Goal: Book appointment/travel/reservation

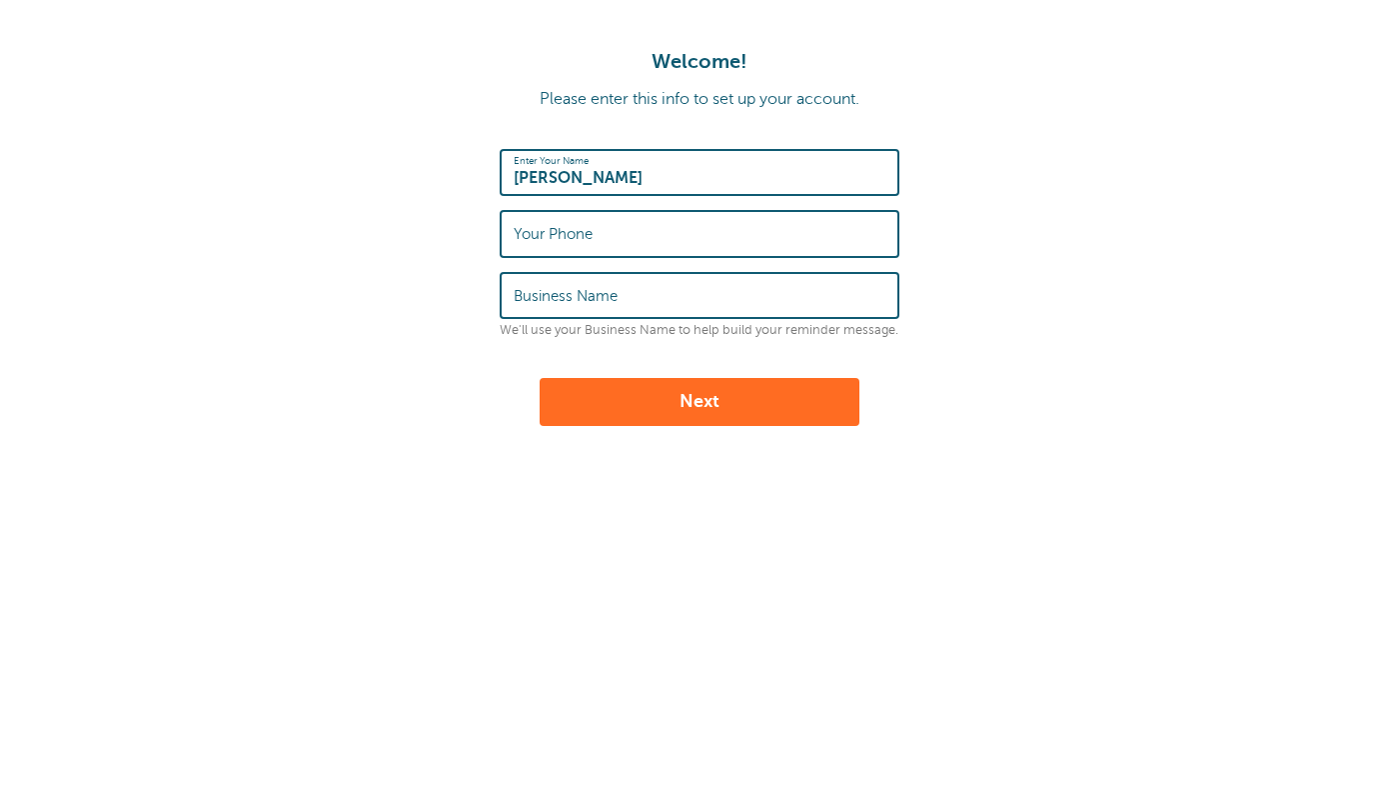
click at [609, 180] on input "Samantha CIpolla" at bounding box center [700, 172] width 372 height 43
type input "[PERSON_NAME]"
click at [644, 237] on input "Your Phone" at bounding box center [700, 233] width 372 height 43
type input "5165515246"
click at [637, 292] on input "Business Name" at bounding box center [700, 295] width 372 height 43
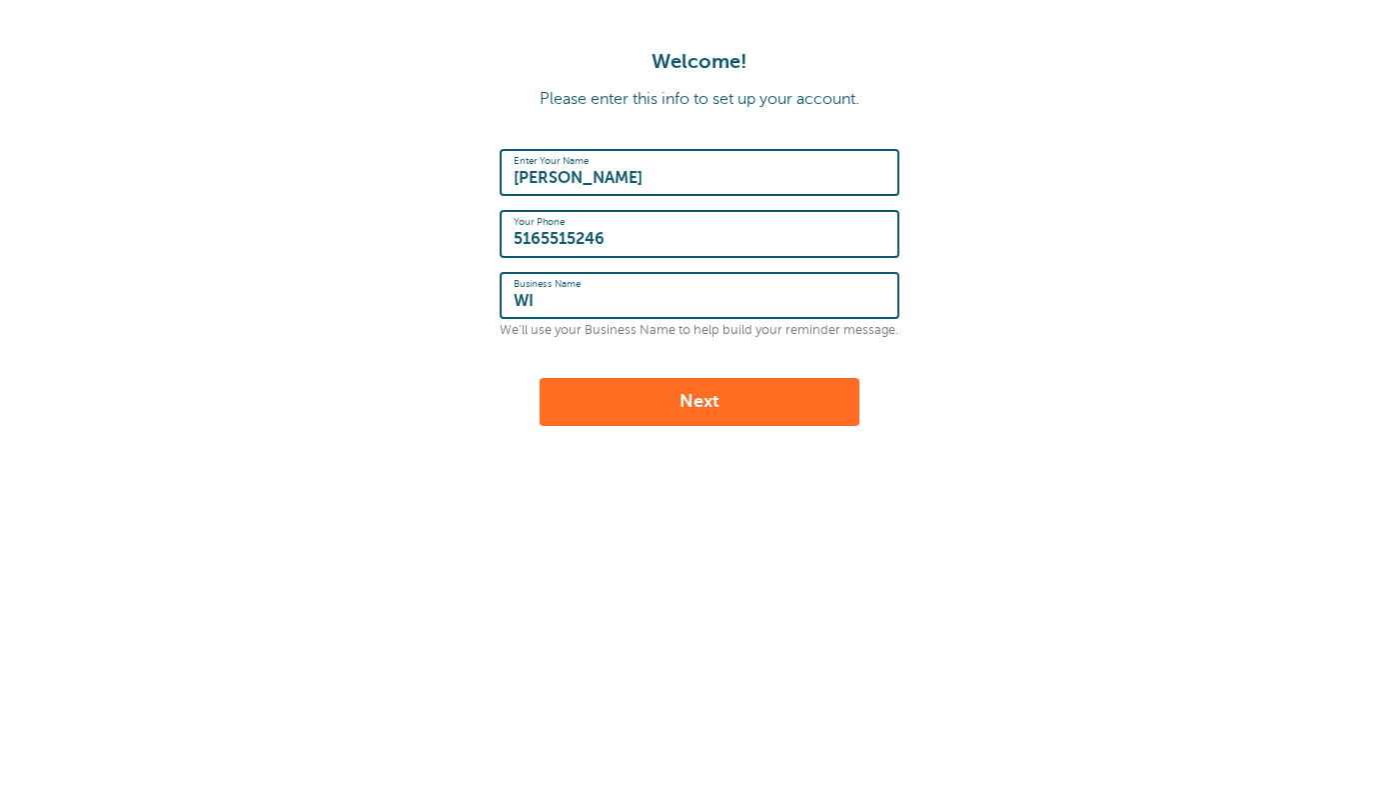
type input "W"
type input "CVNTSLAY"
click at [637, 405] on button "Next" at bounding box center [700, 402] width 320 height 48
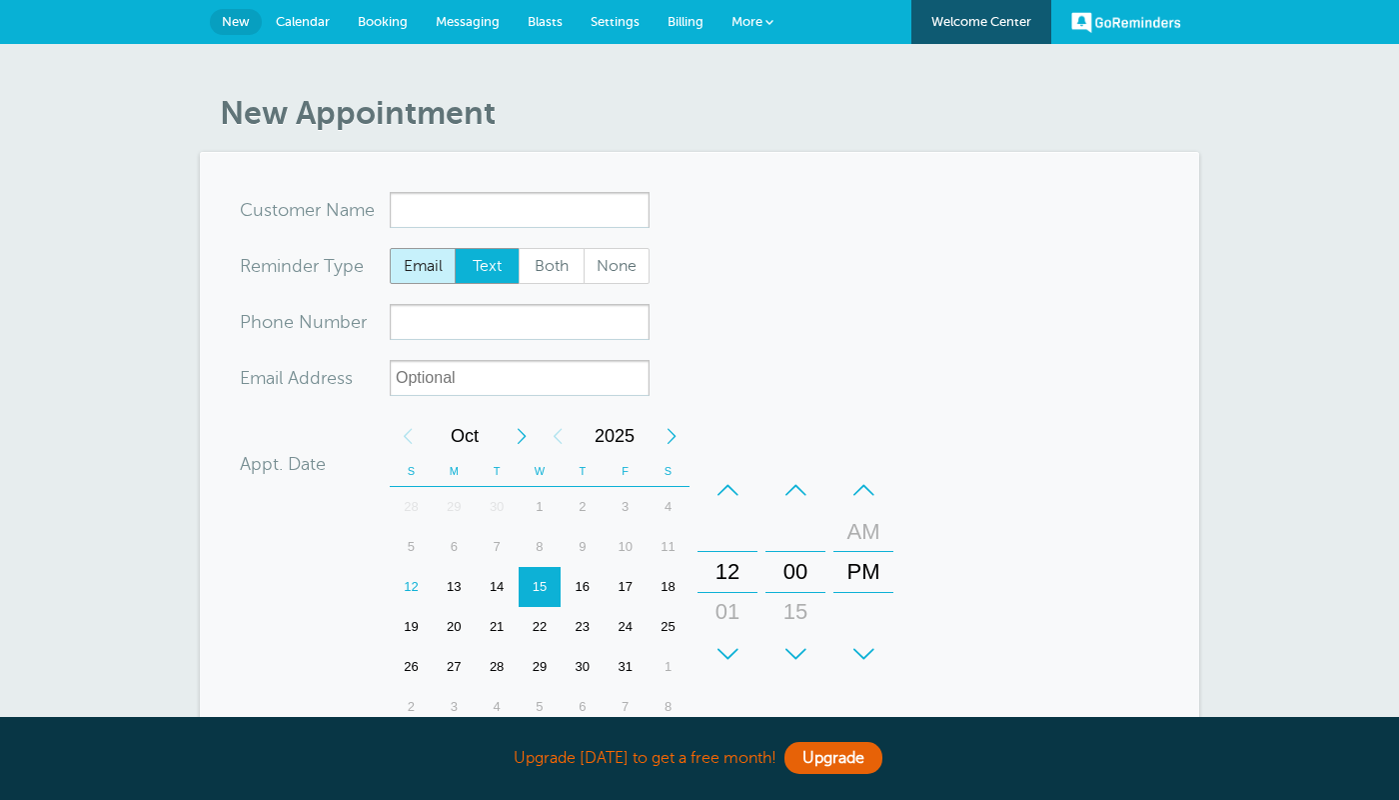
click at [434, 263] on span "Email" at bounding box center [423, 266] width 64 height 34
click at [390, 248] on input "Email" at bounding box center [389, 247] width 1 height 1
radio input "true"
click at [573, 274] on span "Both" at bounding box center [552, 266] width 64 height 34
click at [519, 248] on input "Both" at bounding box center [518, 247] width 1 height 1
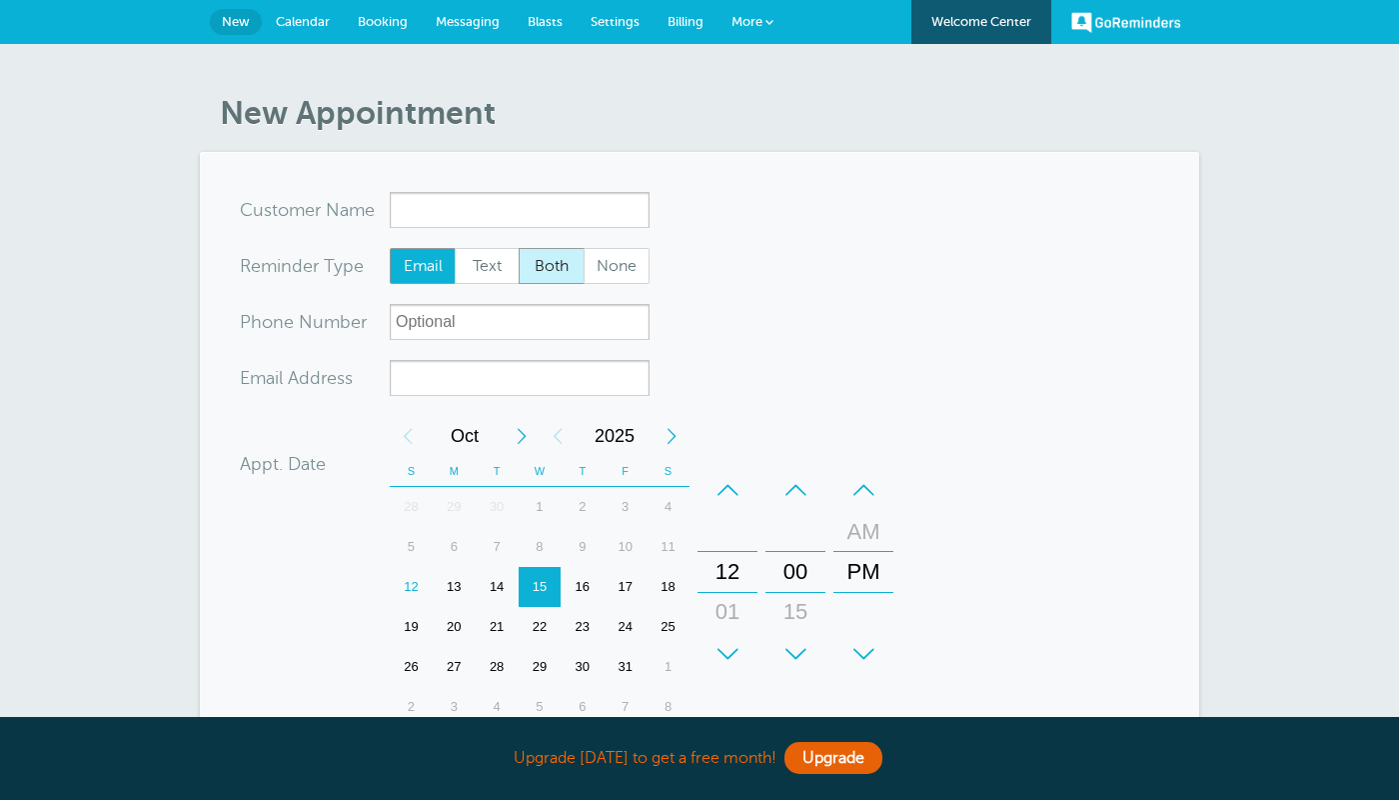
radio input "true"
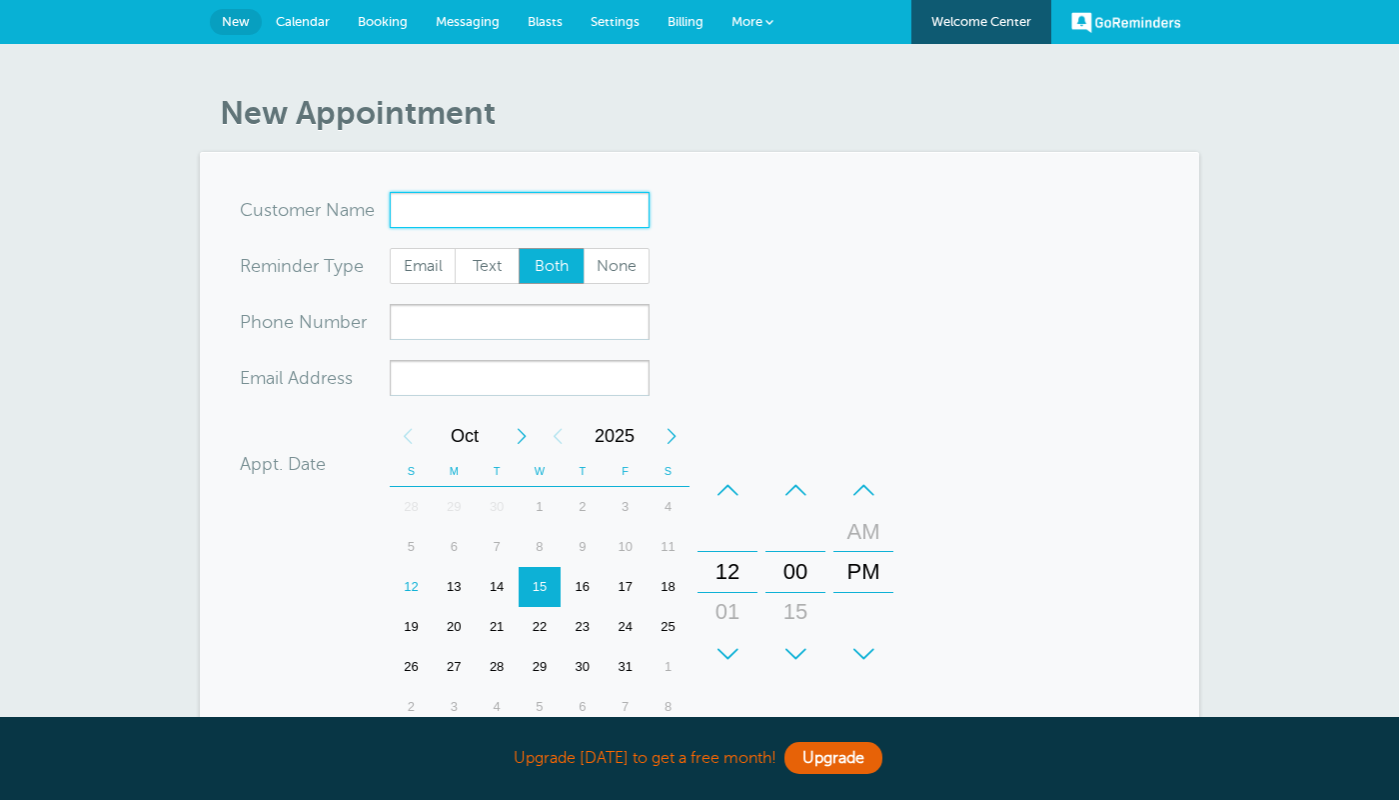
click at [529, 211] on input "x-no-autofill" at bounding box center [520, 210] width 260 height 36
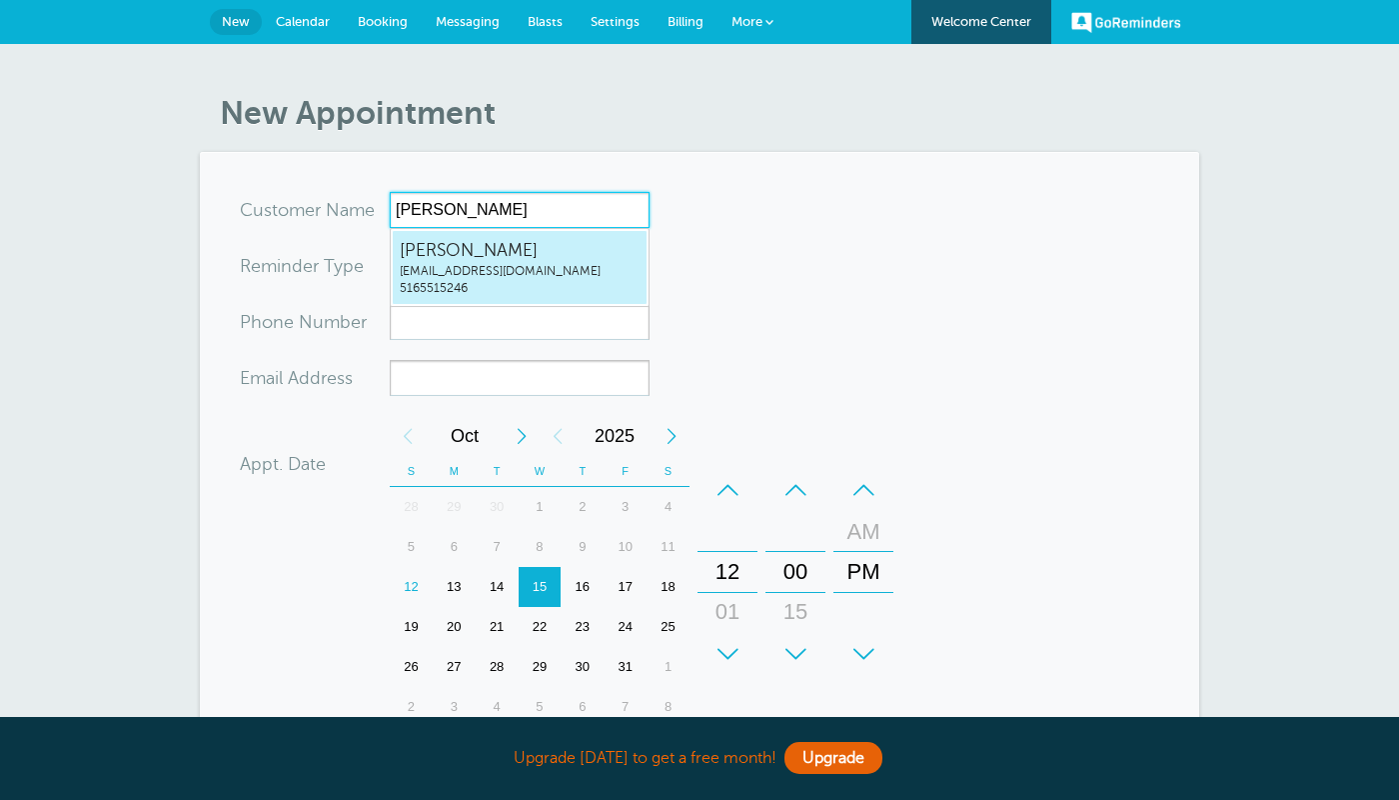
type input "Samant"
radio input "true"
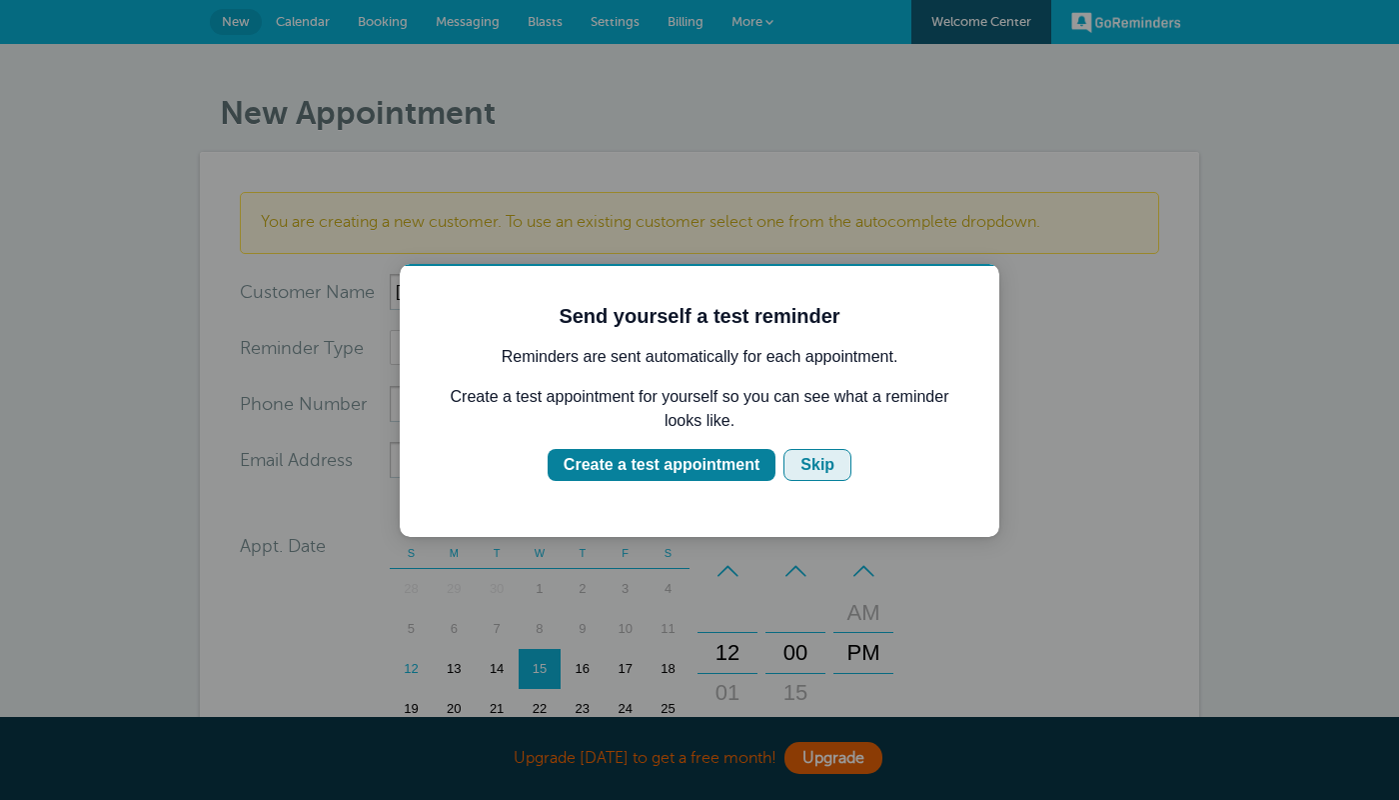
click at [799, 467] on button "Skip" at bounding box center [818, 465] width 68 height 32
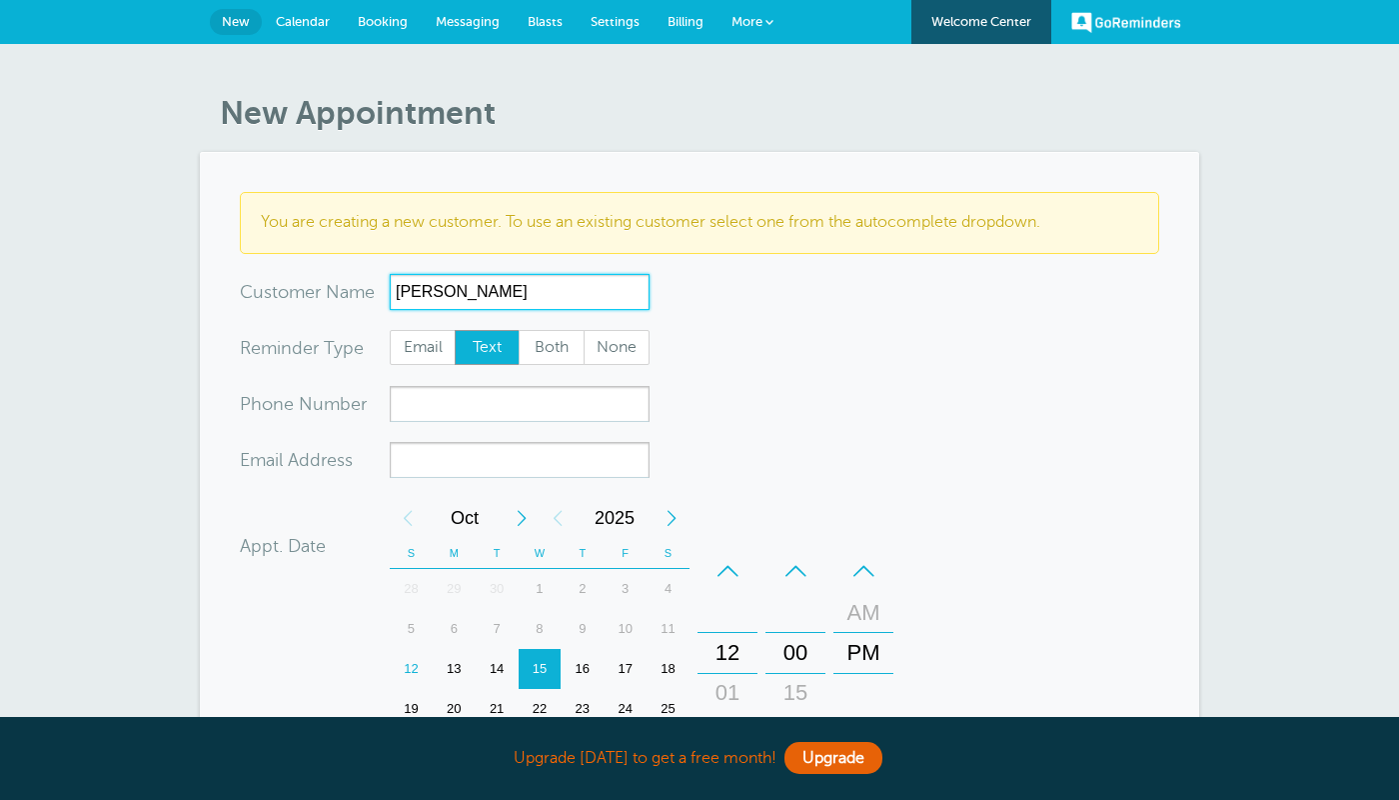
click at [566, 304] on input "Samant" at bounding box center [520, 292] width 260 height 36
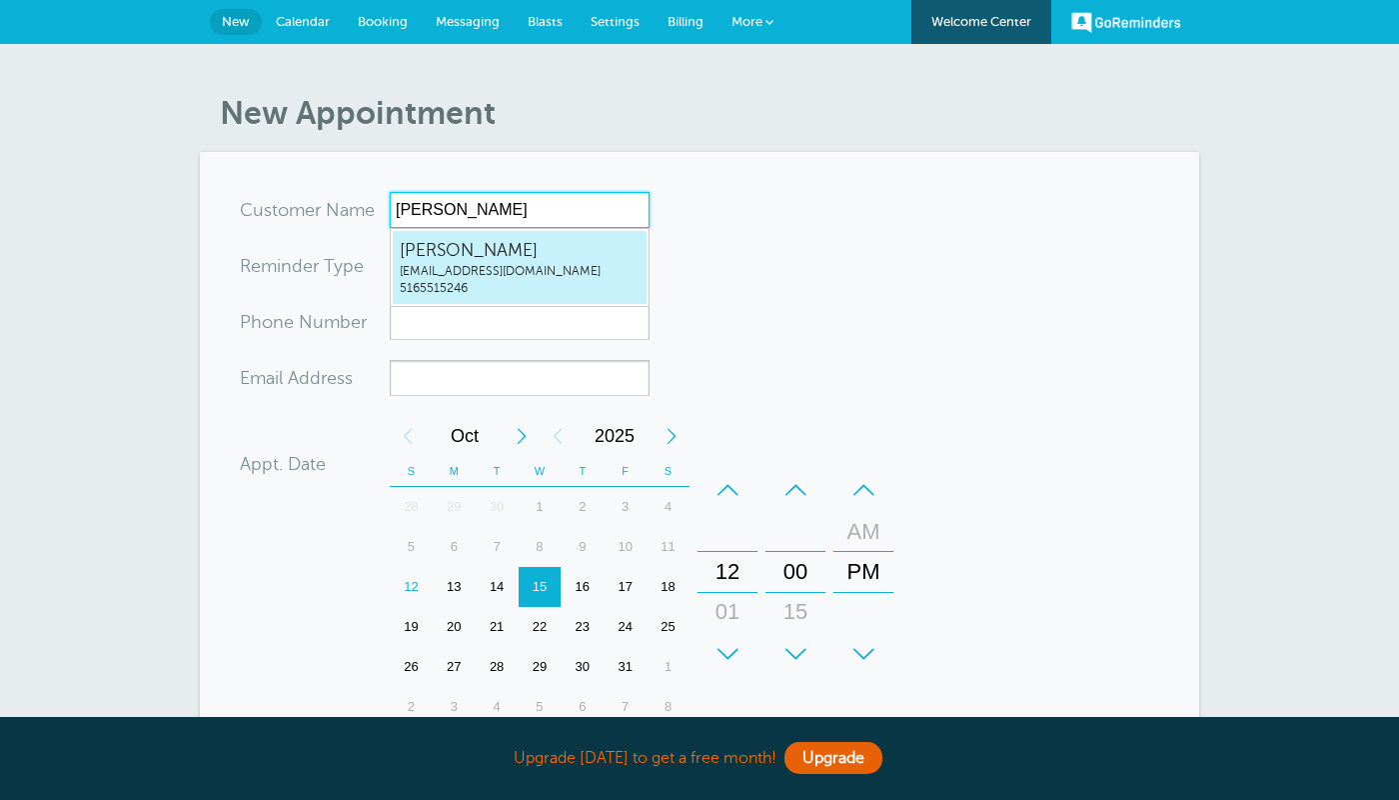
type input "Samantha Cipolla"
click at [781, 330] on form "You are creating a new customer. To use an existing customer select one from th…" at bounding box center [700, 602] width 920 height 820
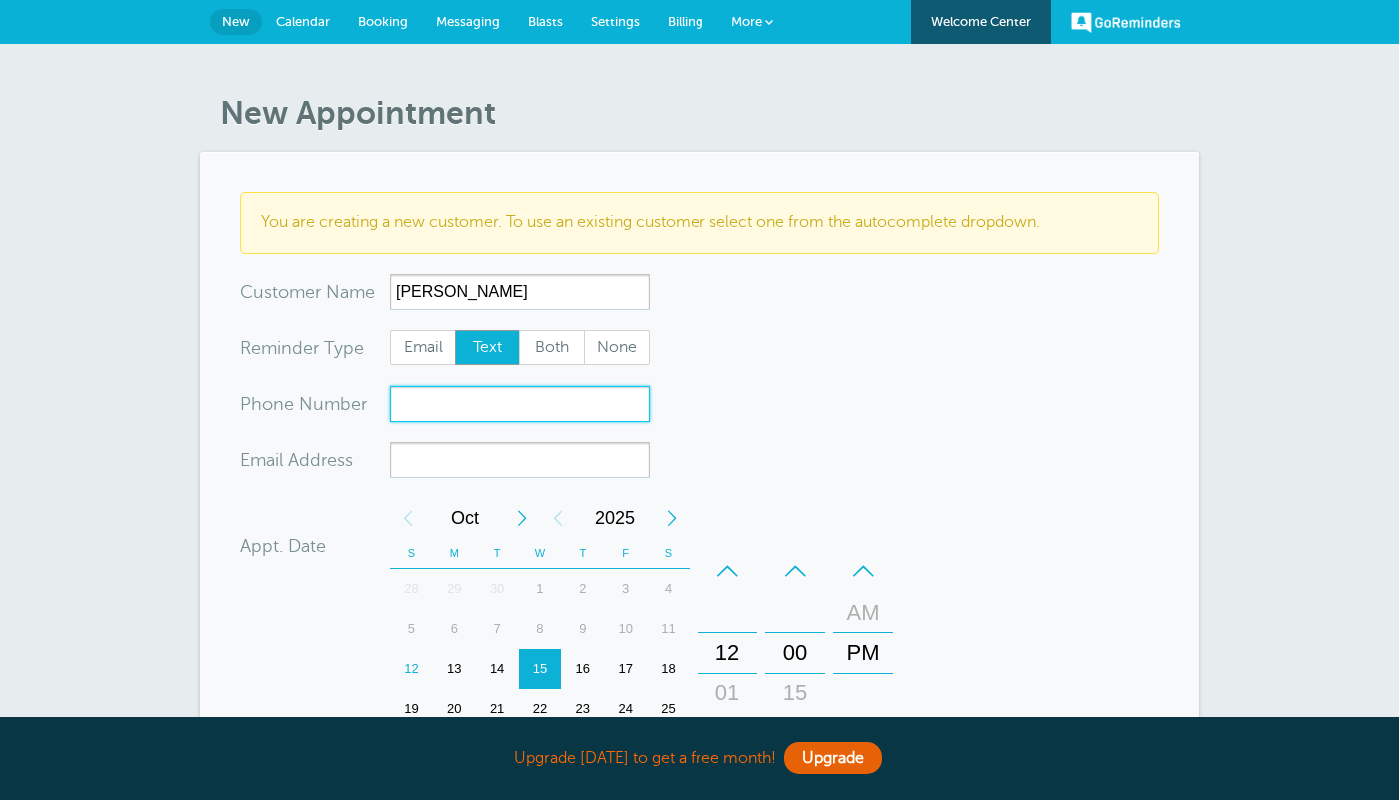
click at [580, 408] on input "xxx-no-autofill" at bounding box center [520, 404] width 260 height 36
click at [552, 352] on span "Both" at bounding box center [552, 348] width 64 height 34
click at [519, 330] on input "Both" at bounding box center [518, 329] width 1 height 1
radio input "true"
click at [541, 393] on input "xxx-no-autofill" at bounding box center [520, 404] width 260 height 36
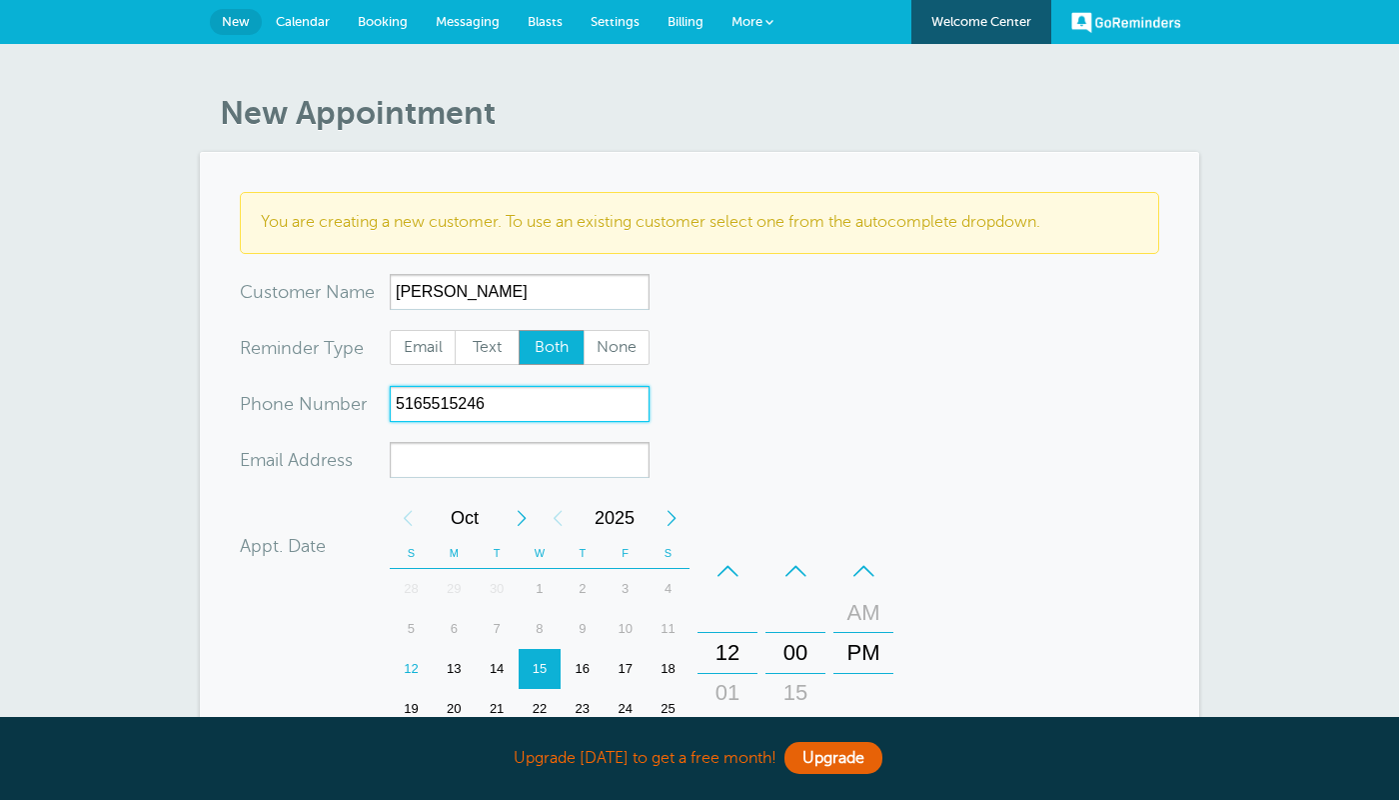
type input "5165515246"
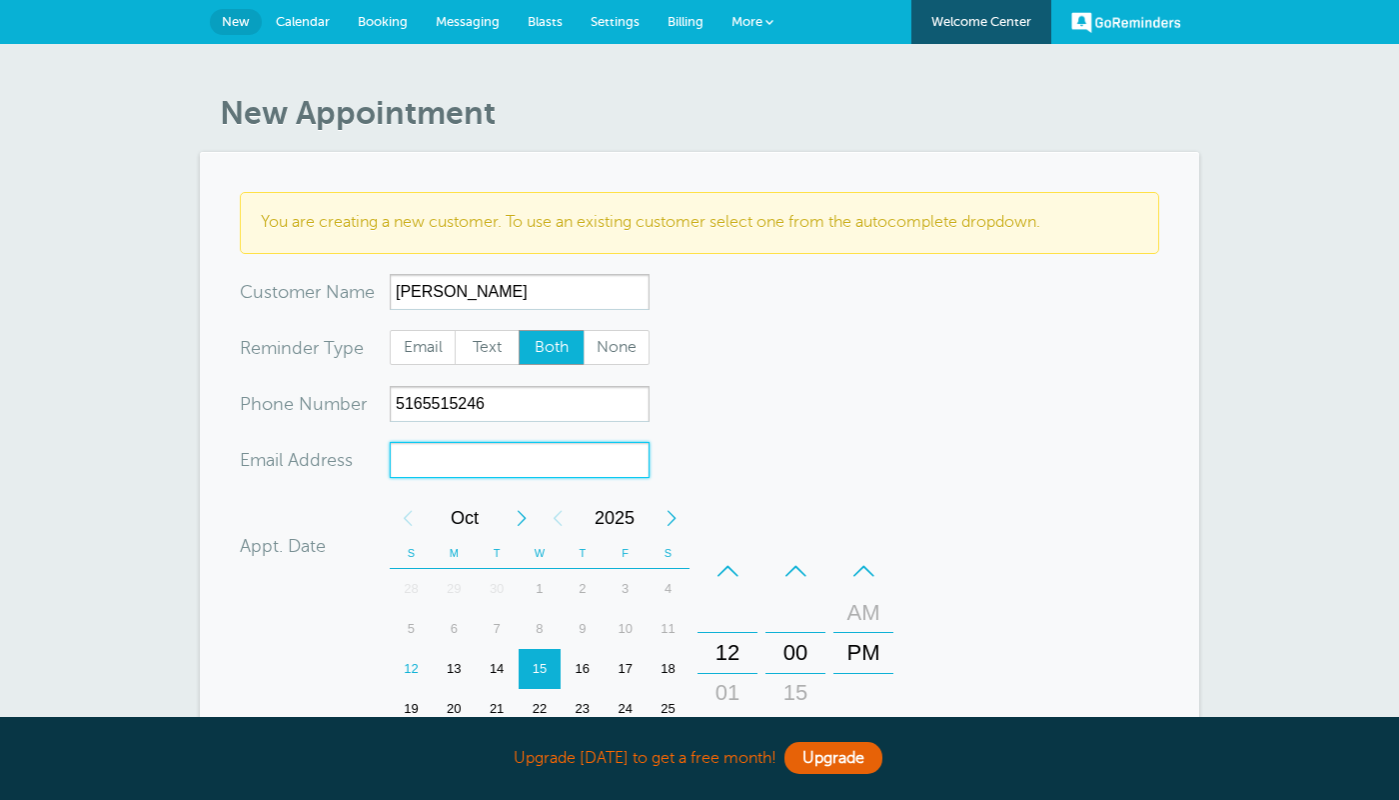
click at [473, 455] on input "xx-no-autofill" at bounding box center [520, 460] width 260 height 36
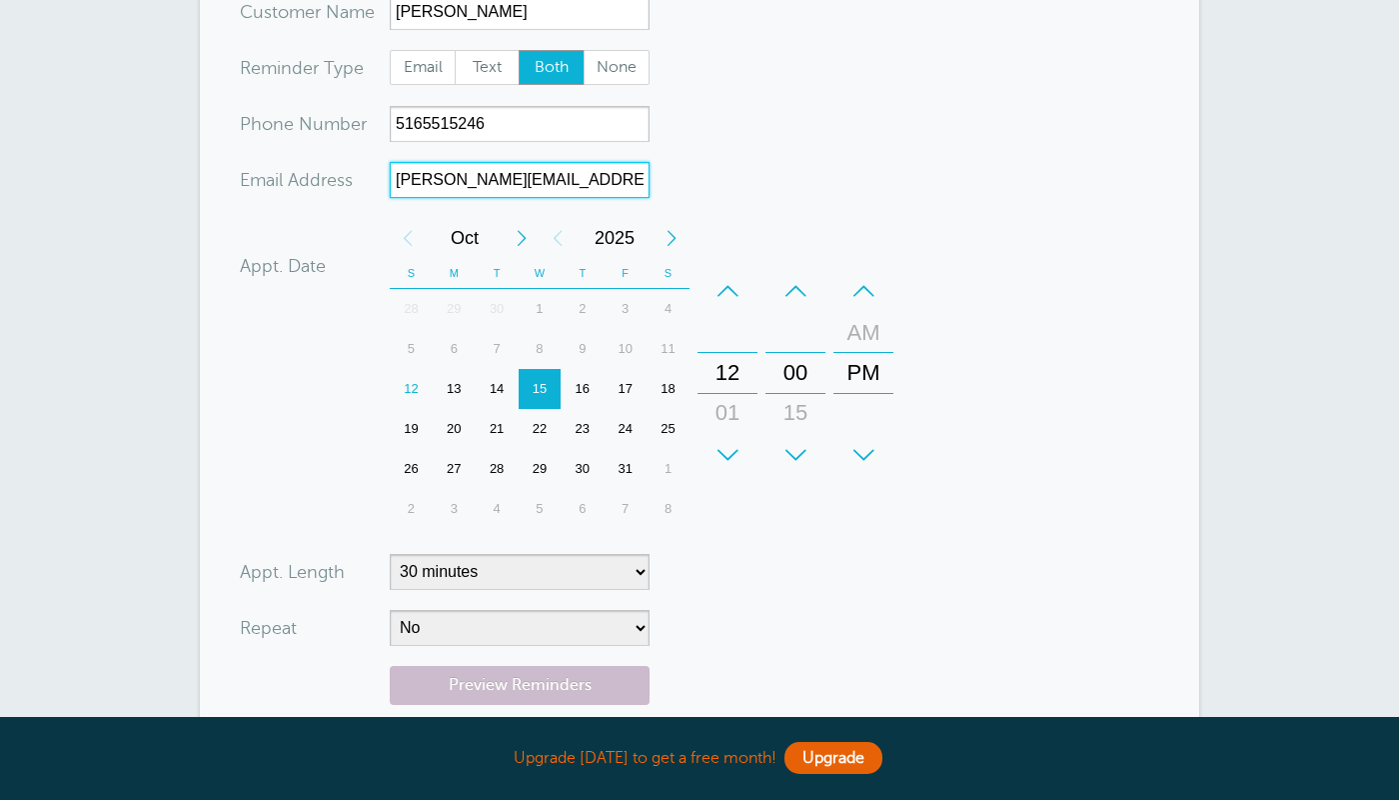
scroll to position [304, 0]
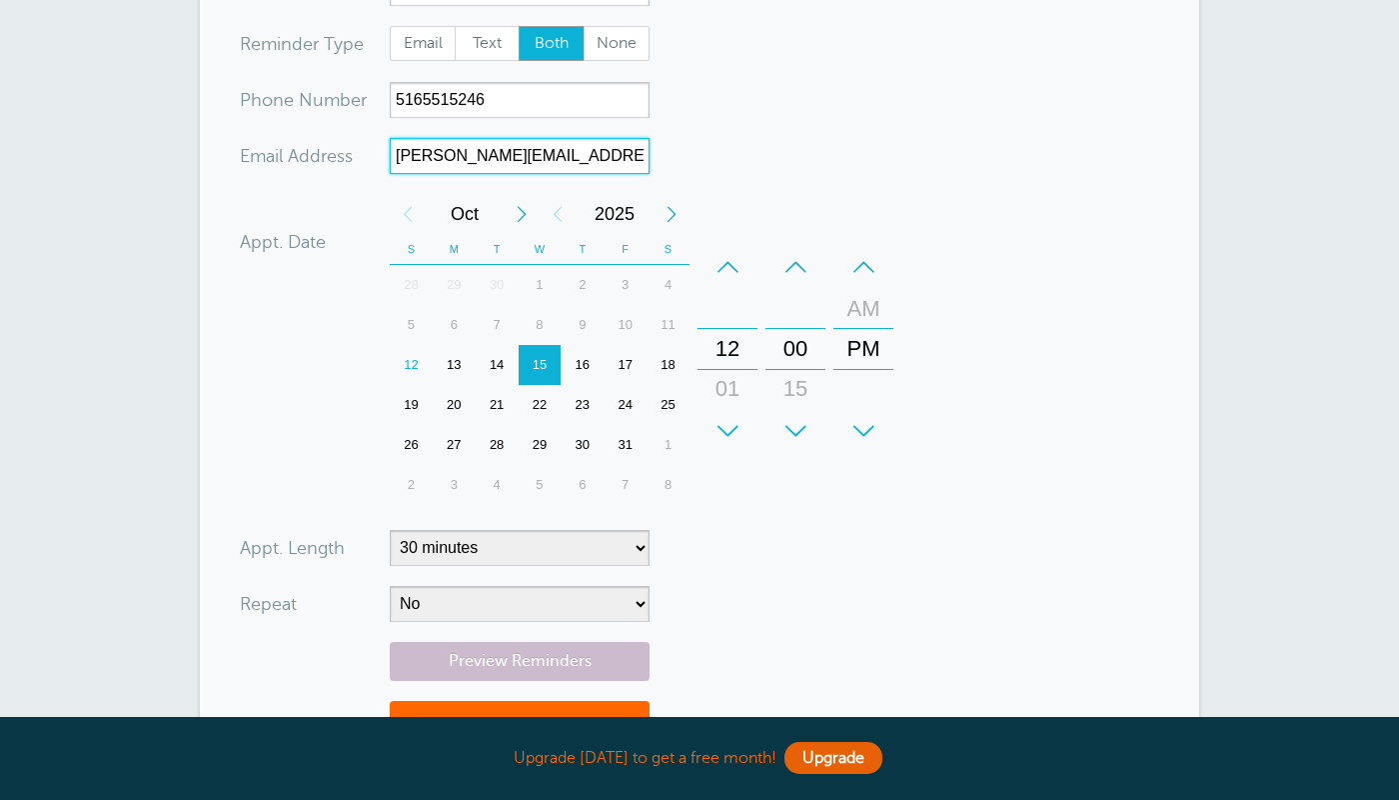
click at [414, 368] on div "12" at bounding box center [411, 365] width 43 height 40
click at [729, 425] on div "+" at bounding box center [728, 431] width 60 height 40
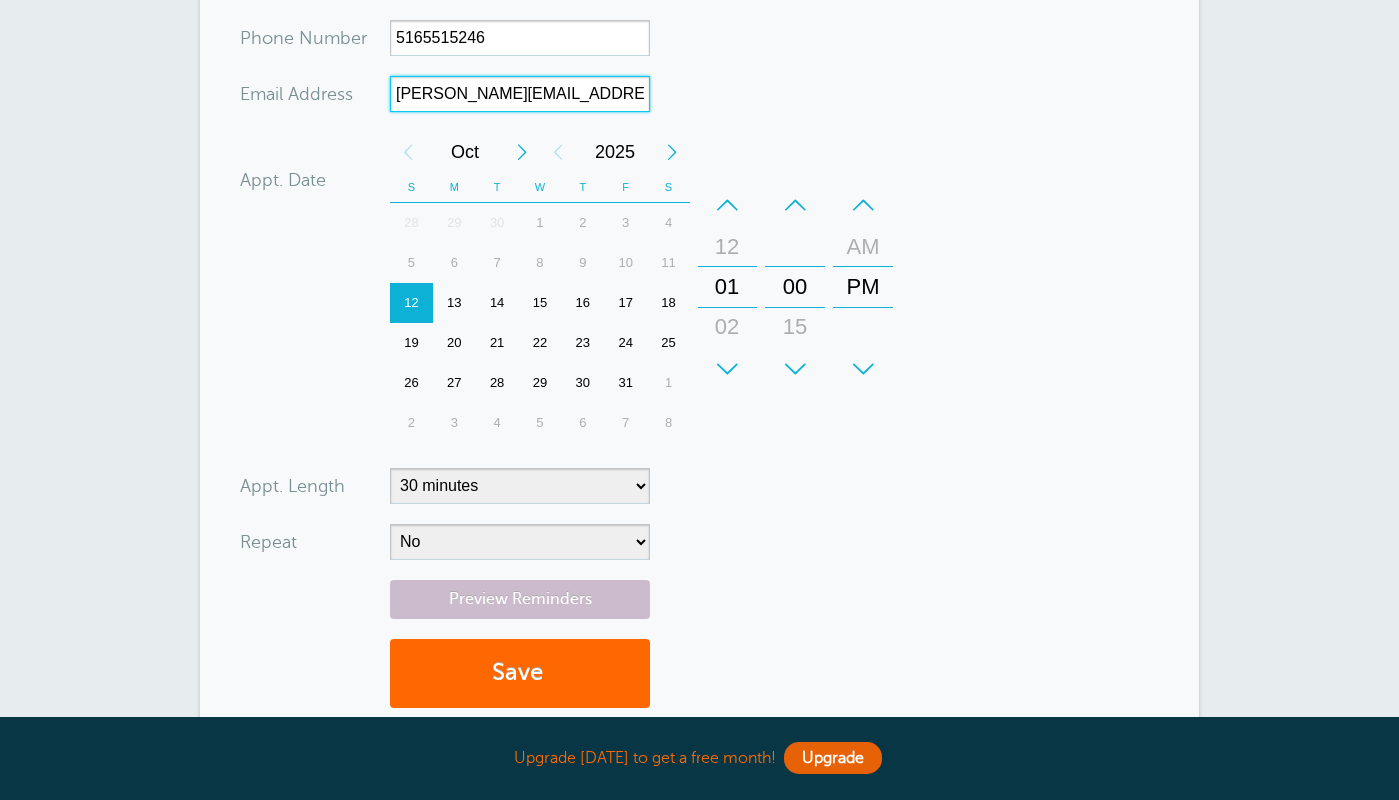
scroll to position [372, 0]
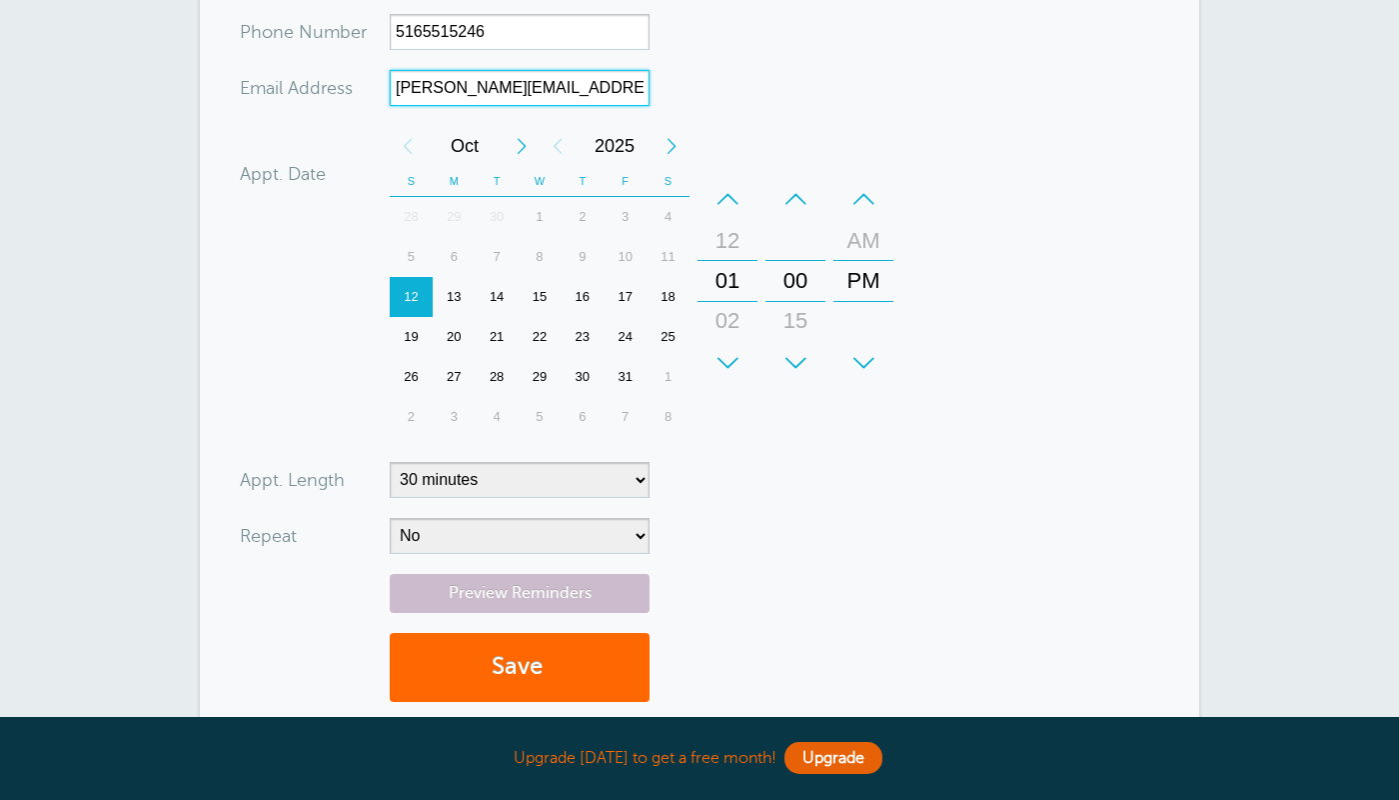
type input "samantha.cipolla@uconn.edu"
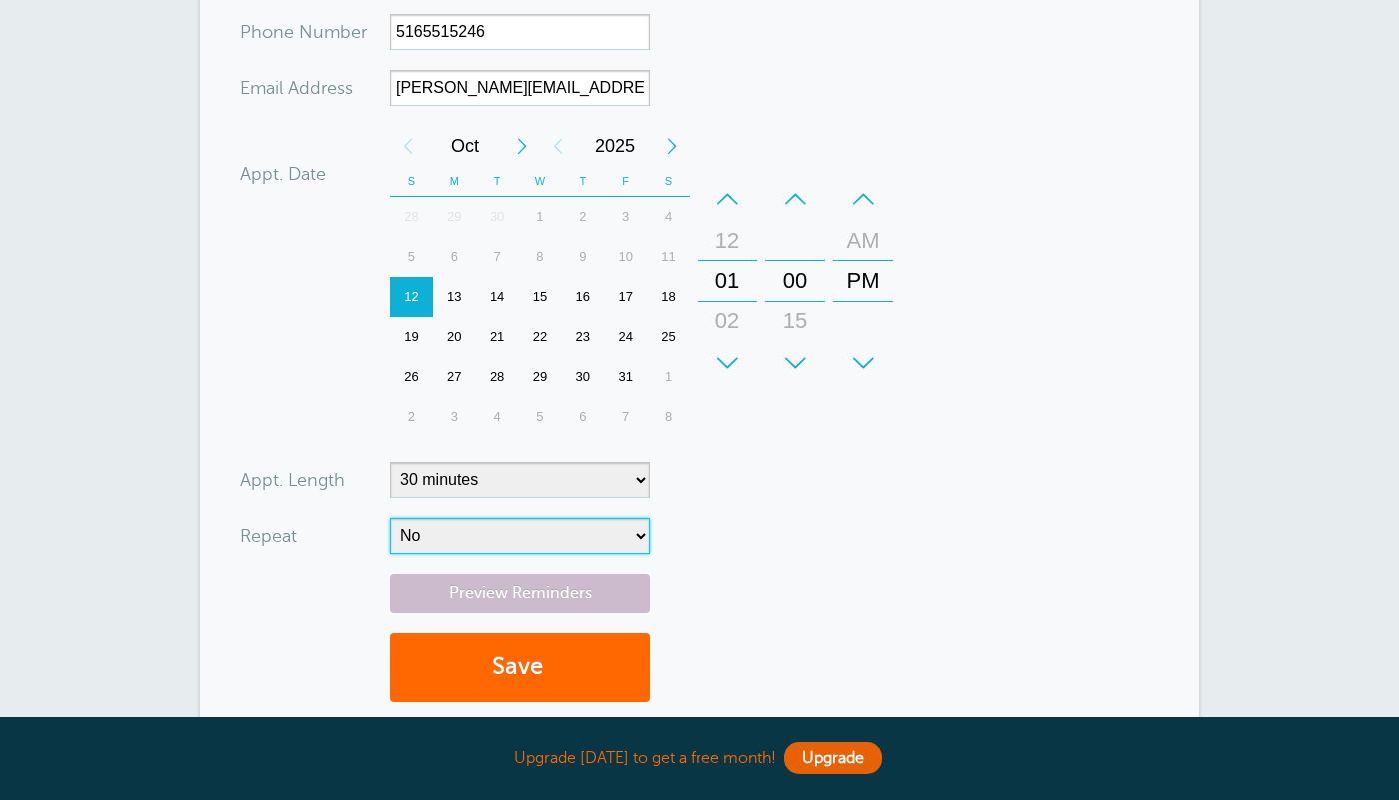
click at [390, 518] on select "No Daily Weekly Every 2 weeks Every 3 weeks Every 4 weeks Monthly Every 5 weeks…" at bounding box center [520, 536] width 260 height 36
select select "RRULE:FREQ=DAILY"
click option "Daily" at bounding box center [0, 0] width 0 height 0
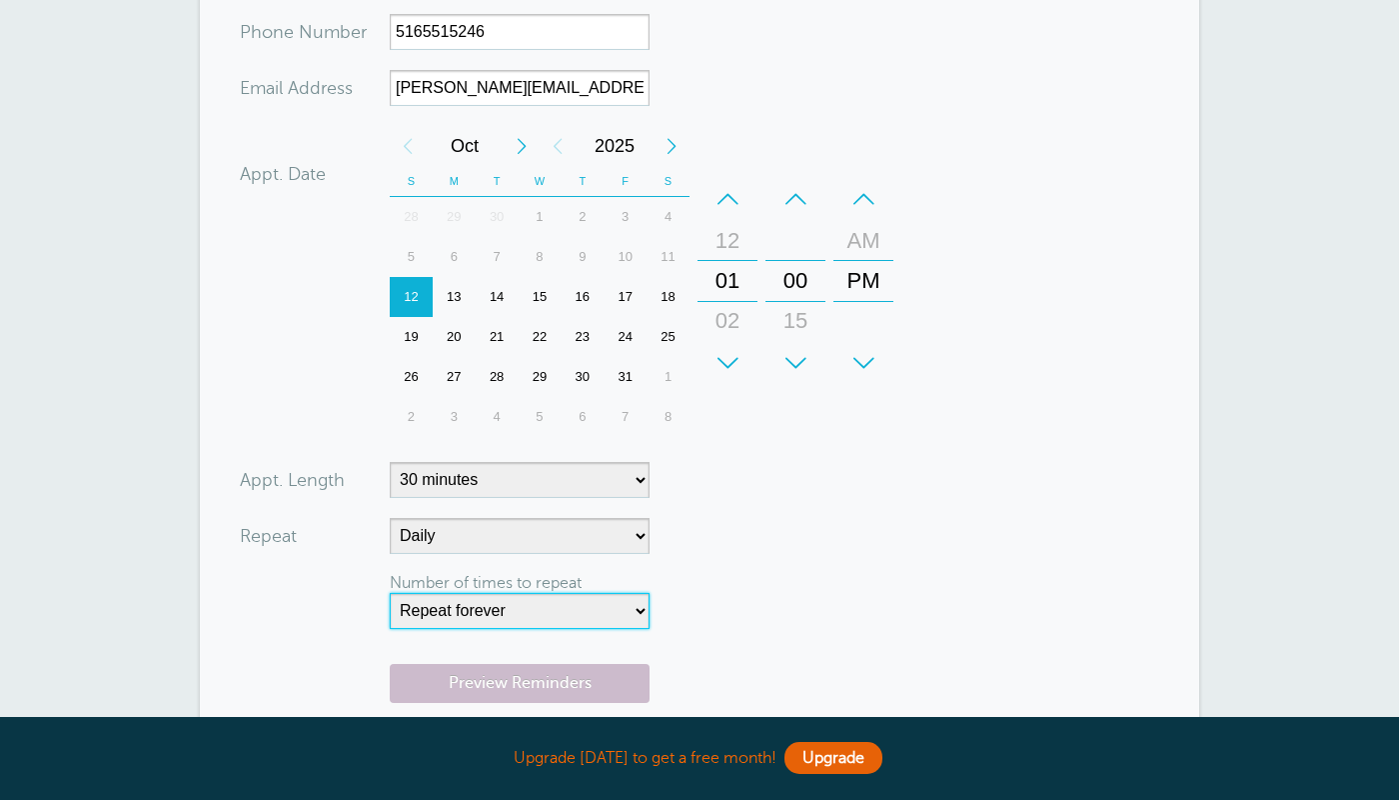
click at [390, 593] on select "Repeat forever 2 3 4 5 6 7 8 9 10 11 12 13 14 15 16 17 18 19 20" at bounding box center [520, 611] width 260 height 36
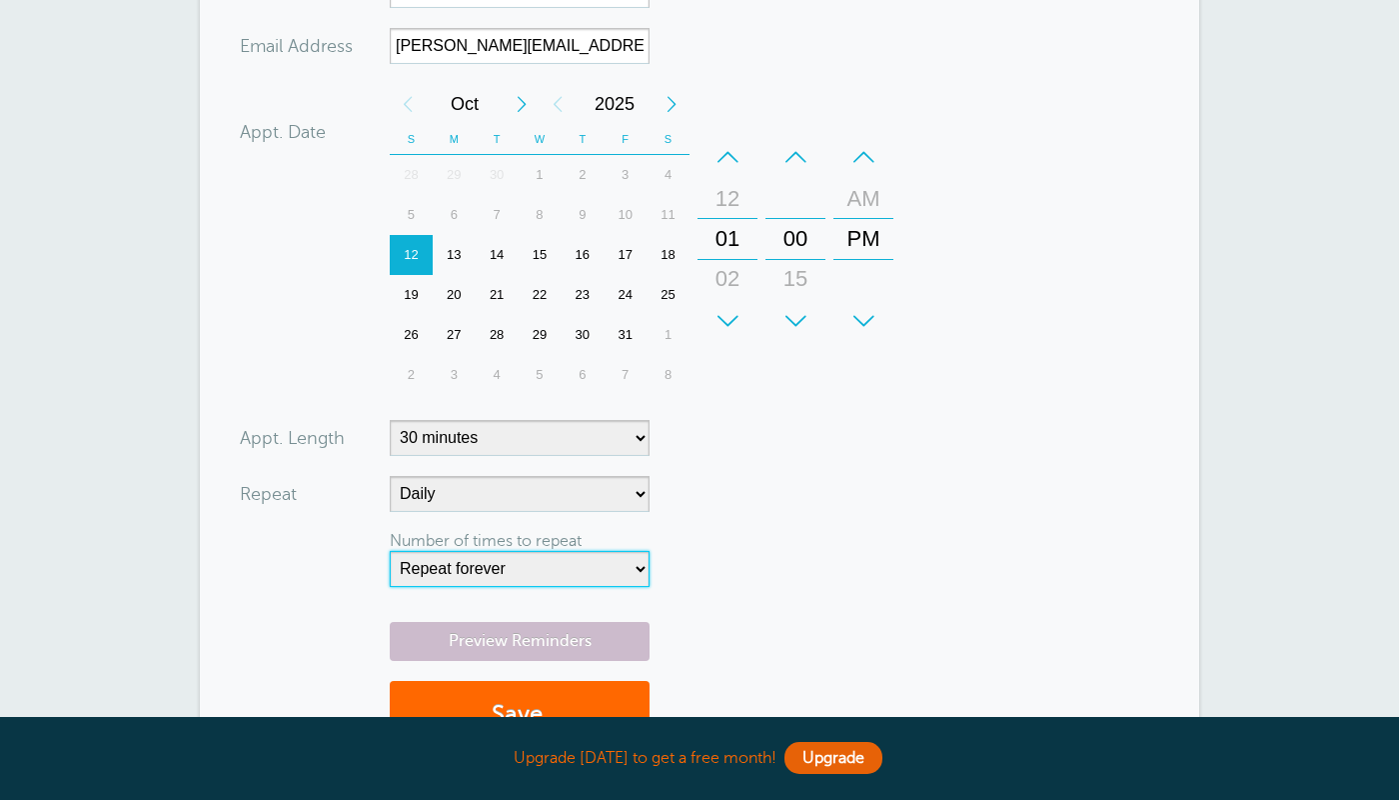
scroll to position [460, 0]
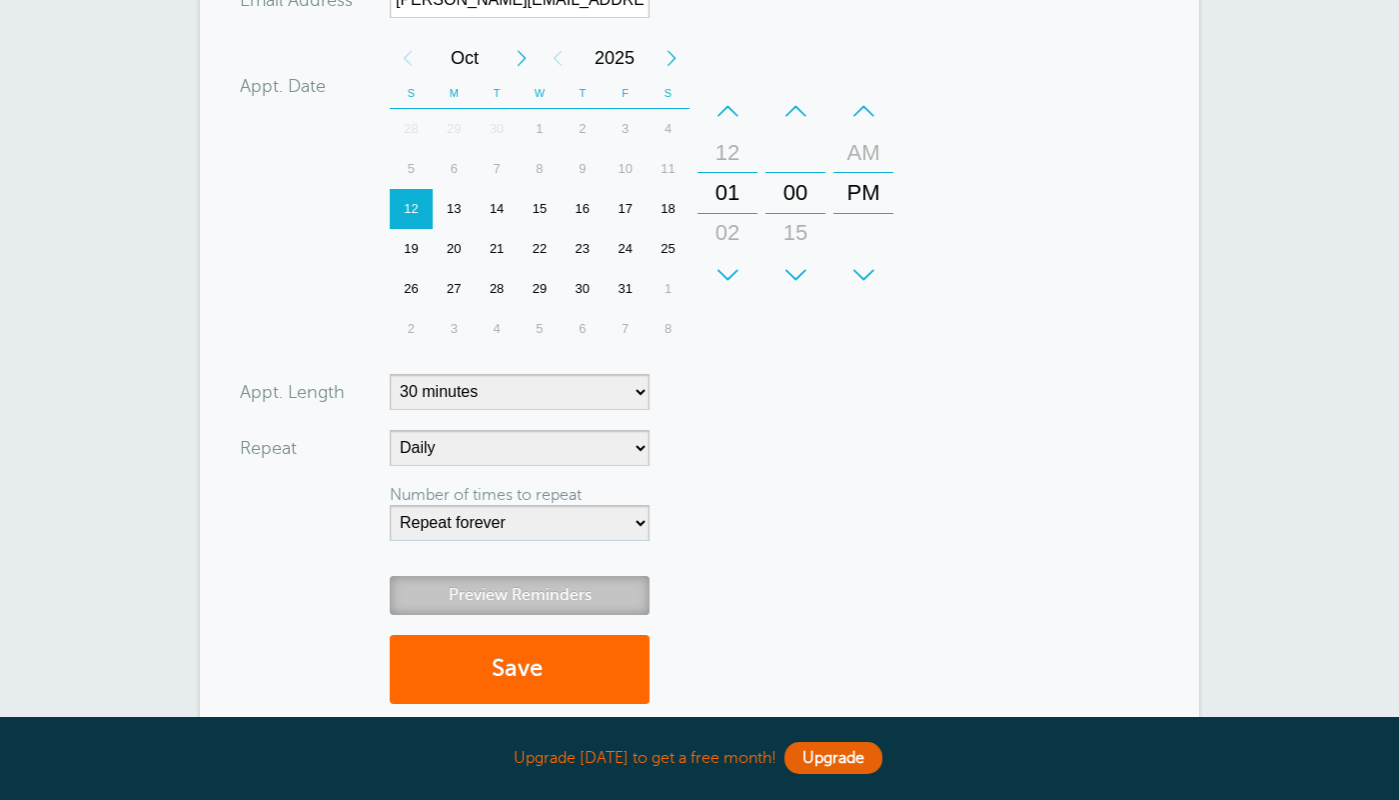
click at [604, 598] on link "Preview Reminders" at bounding box center [520, 595] width 260 height 39
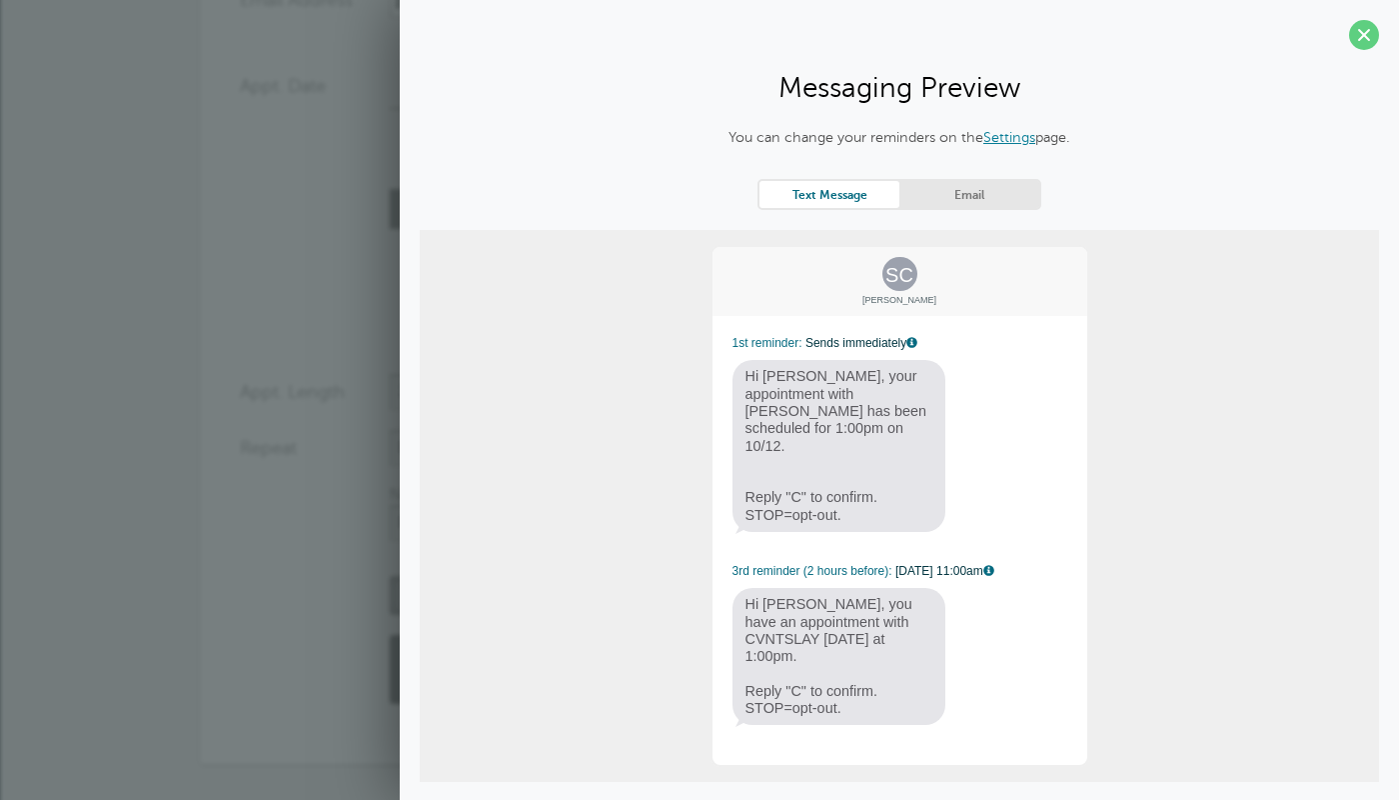
scroll to position [26, 0]
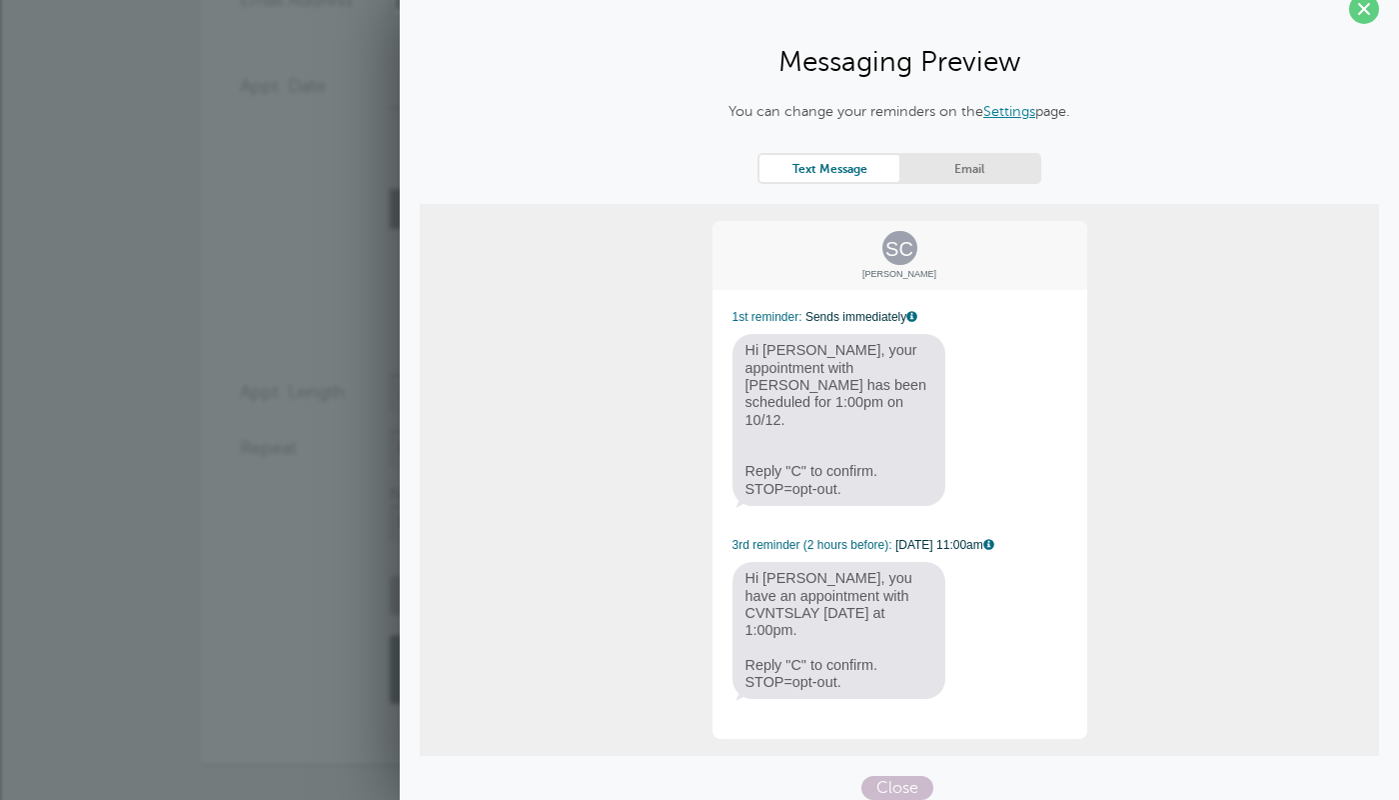
click at [857, 475] on span "Hi Samantha, your appointment with CVNTSLAY has been scheduled for 1:00pm on 10…" at bounding box center [840, 420] width 214 height 172
click at [859, 466] on span "Hi Samantha, your appointment with CVNTSLAY has been scheduled for 1:00pm on 10…" at bounding box center [840, 420] width 214 height 172
click at [859, 465] on span "Hi Samantha, your appointment with CVNTSLAY has been scheduled for 1:00pm on 10…" at bounding box center [840, 420] width 214 height 172
click at [863, 427] on span "Hi Samantha, your appointment with CVNTSLAY has been scheduled for 1:00pm on 10…" at bounding box center [840, 420] width 214 height 172
drag, startPoint x: 866, startPoint y: 398, endPoint x: 804, endPoint y: 374, distance: 66.5
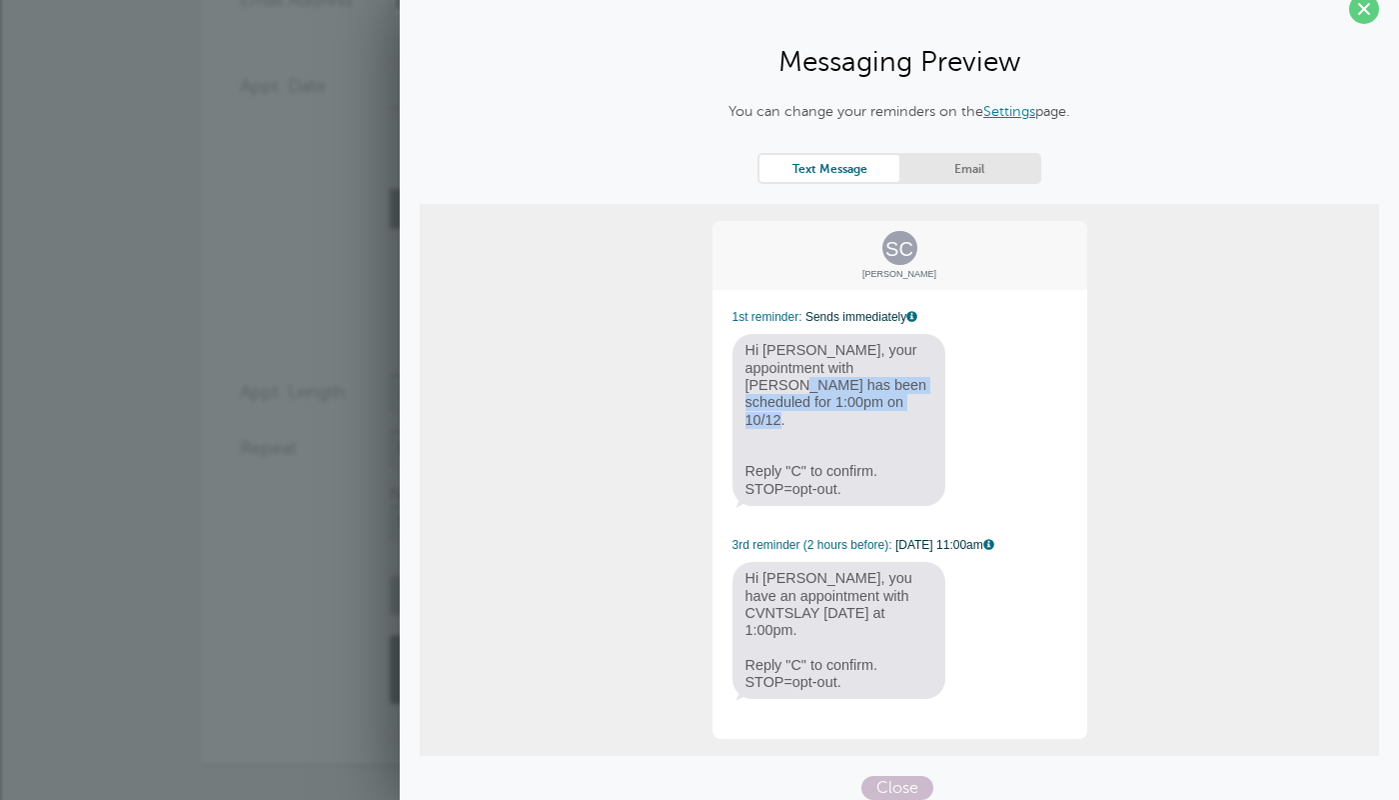
click at [804, 373] on span "Hi Samantha, your appointment with CVNTSLAY has been scheduled for 1:00pm on 10…" at bounding box center [840, 420] width 214 height 172
click at [1035, 333] on div "SC Samantha Cipolla 1st reminder: Sends immediately Hi Samantha, your appointme…" at bounding box center [900, 480] width 379 height 522
click at [1024, 165] on link "Email" at bounding box center [970, 168] width 140 height 27
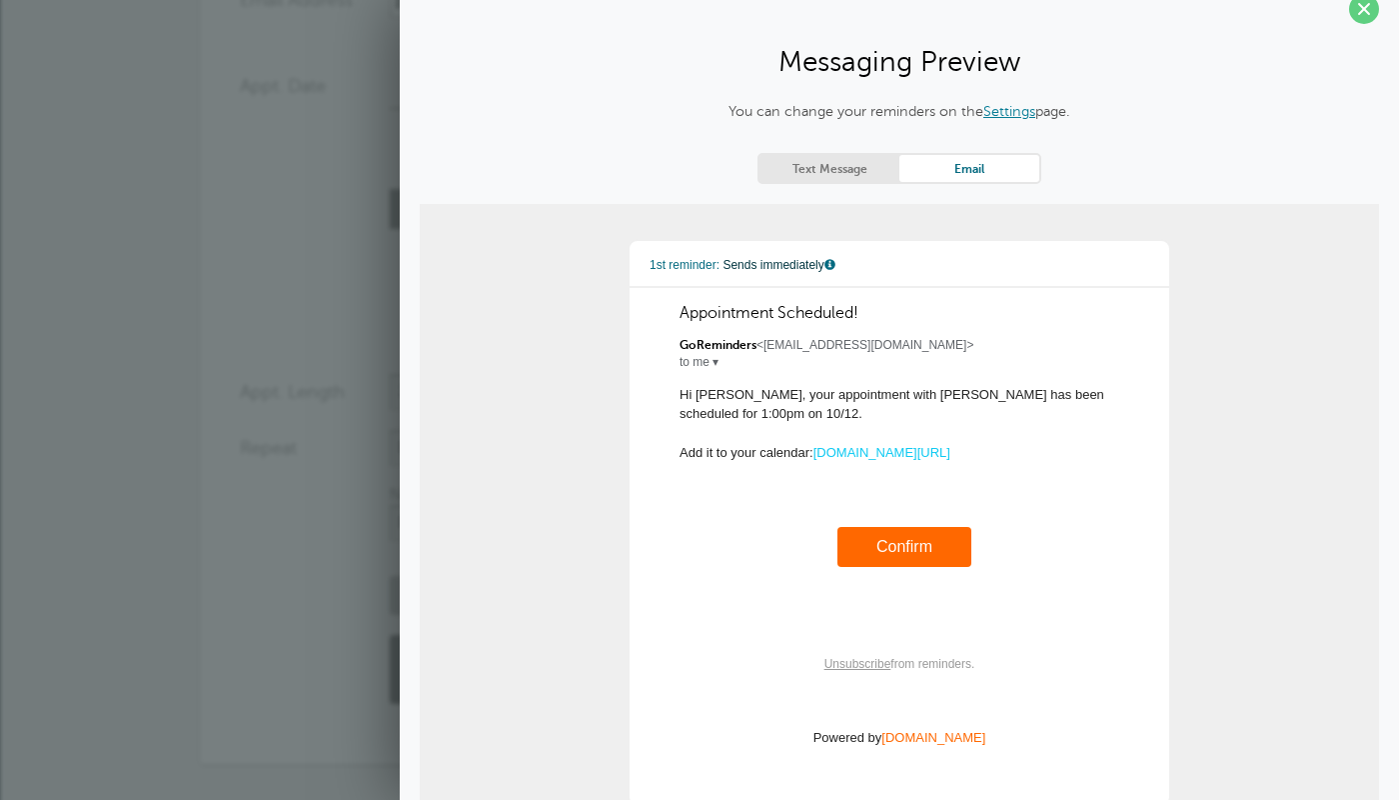
click at [1369, 15] on span at bounding box center [1364, 9] width 30 height 30
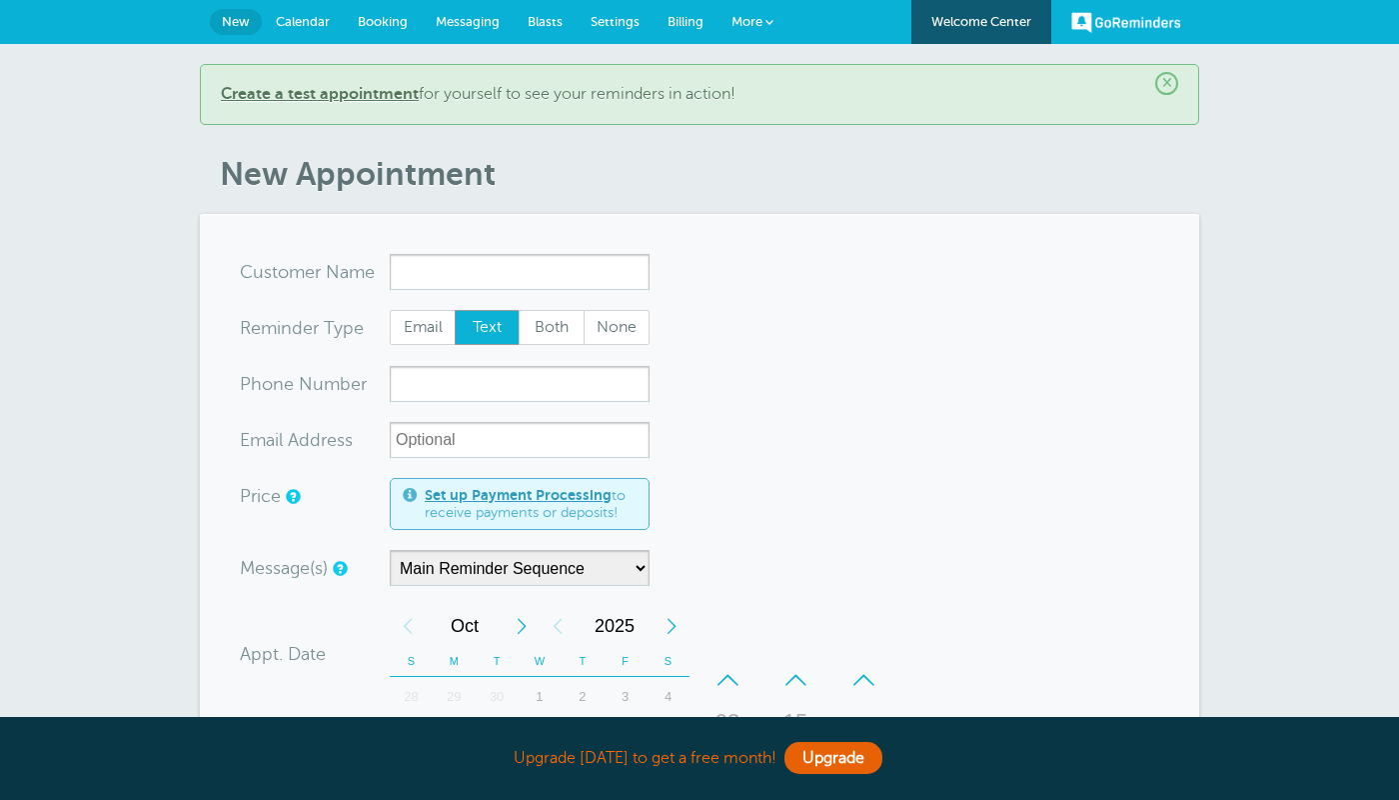
click at [1111, 21] on link "GoReminders" at bounding box center [1127, 22] width 110 height 44
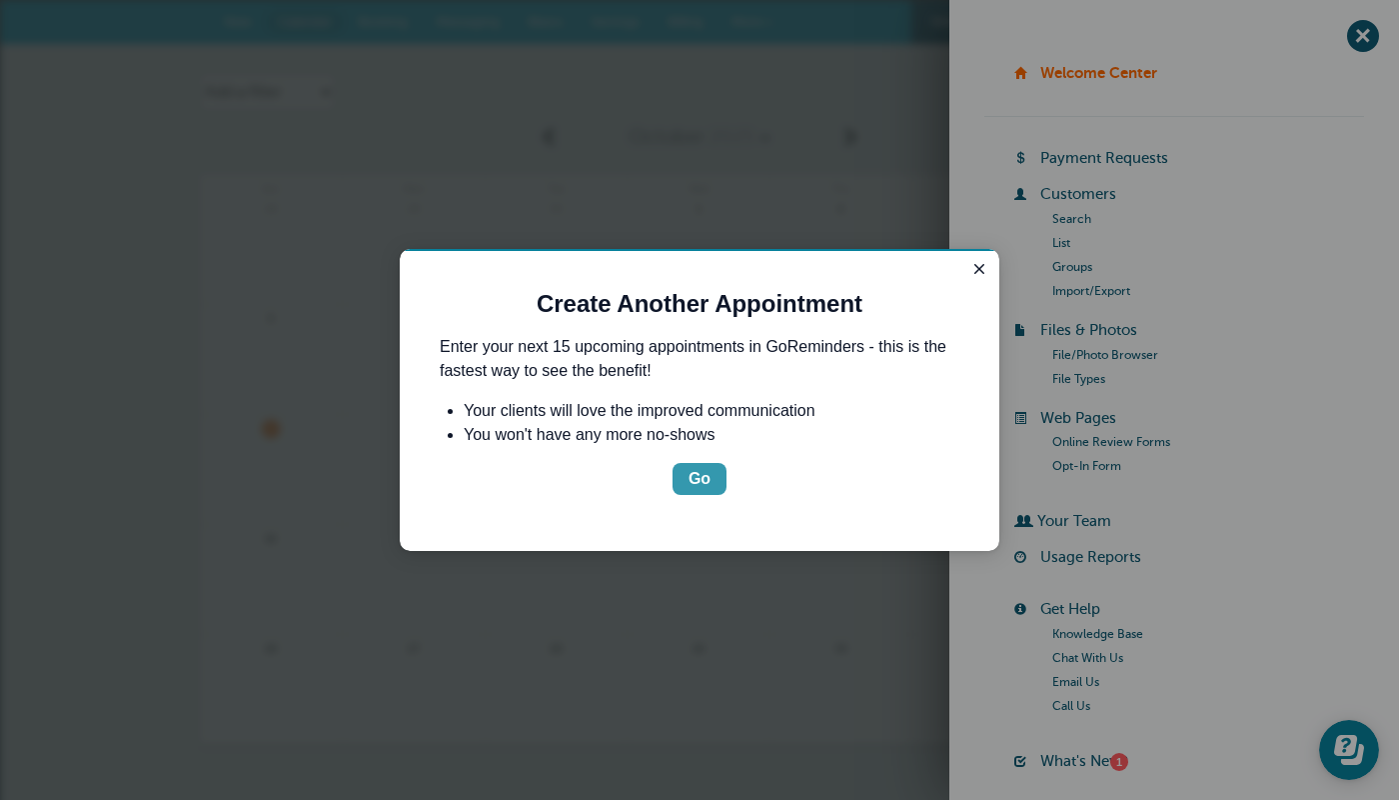
click at [710, 482] on div "Go" at bounding box center [700, 479] width 22 height 24
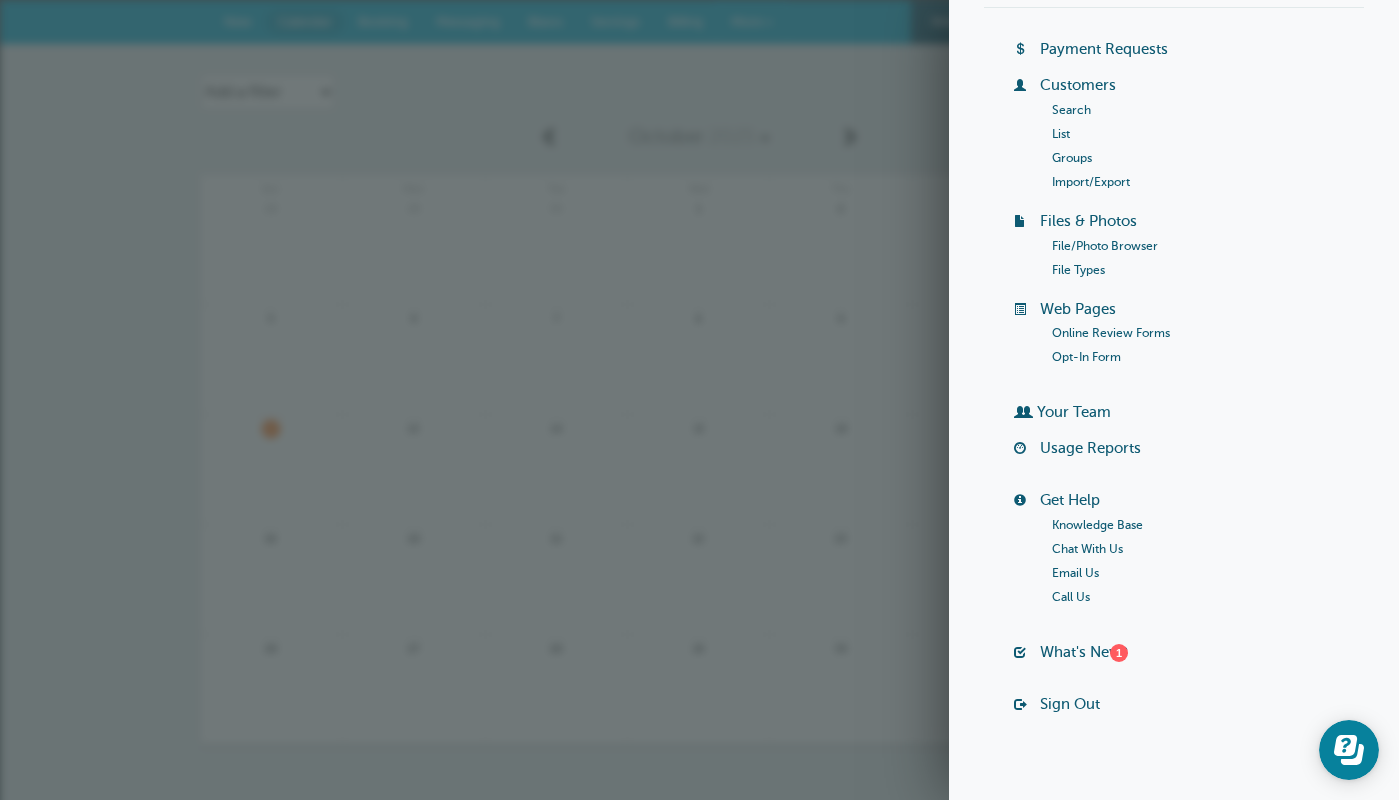
scroll to position [130, 0]
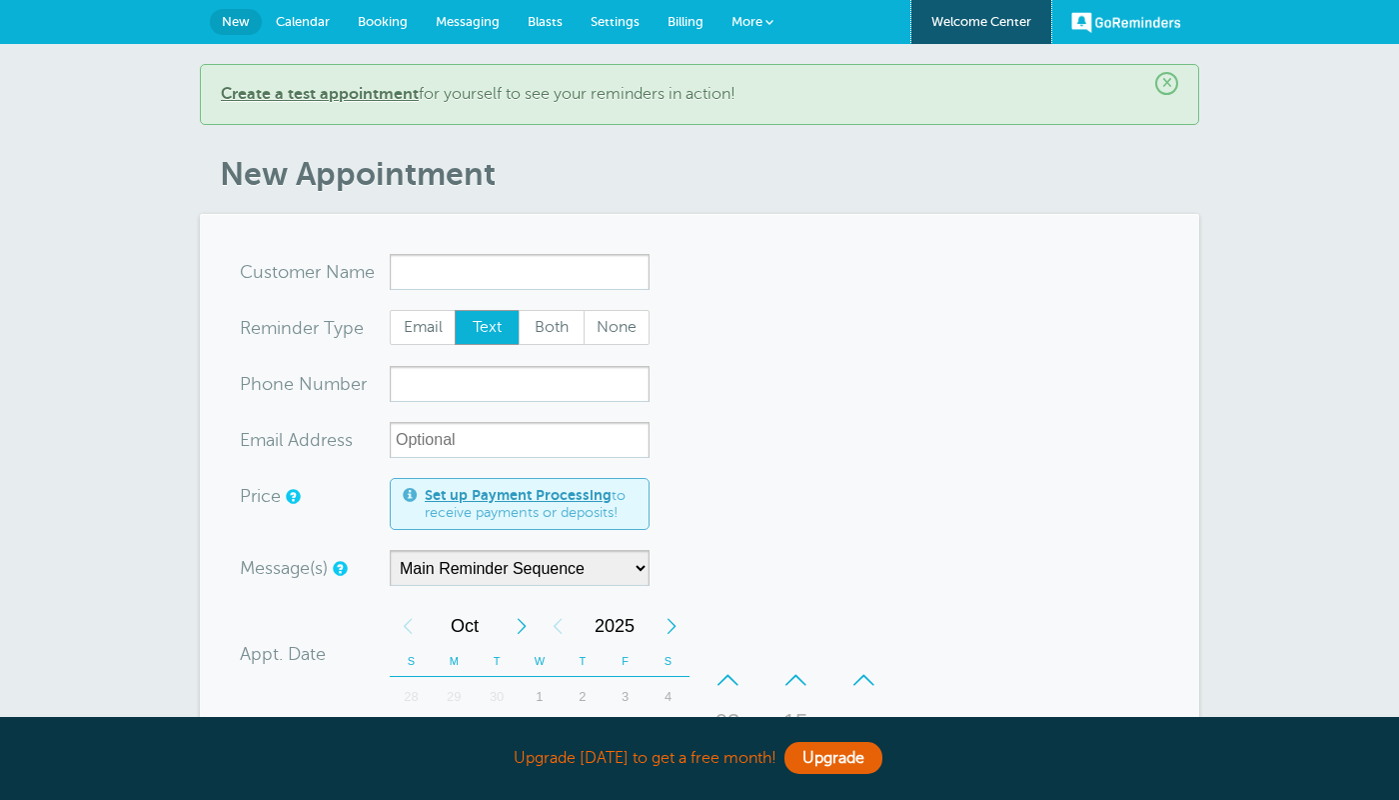
click at [1003, 22] on link "Welcome Center" at bounding box center [982, 22] width 140 height 44
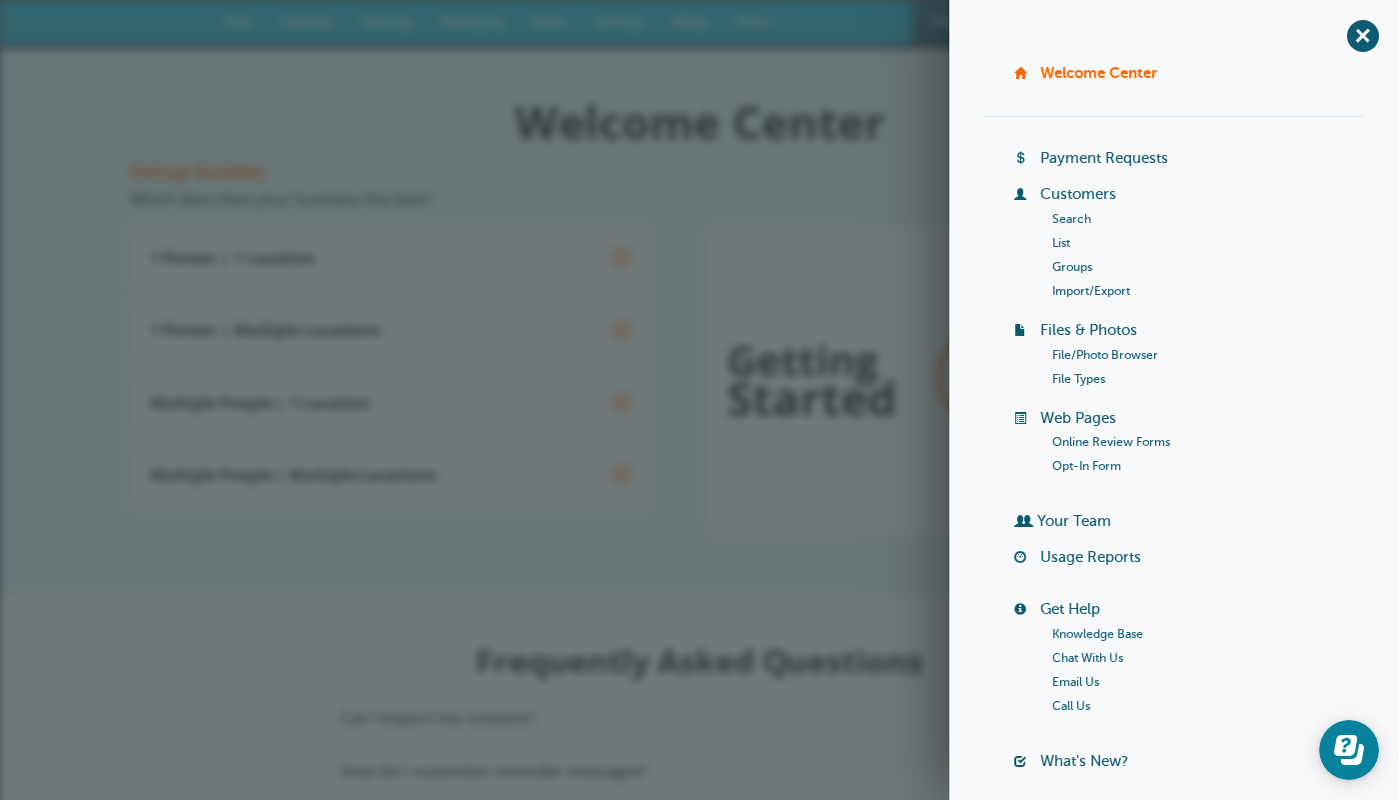
scroll to position [130, 0]
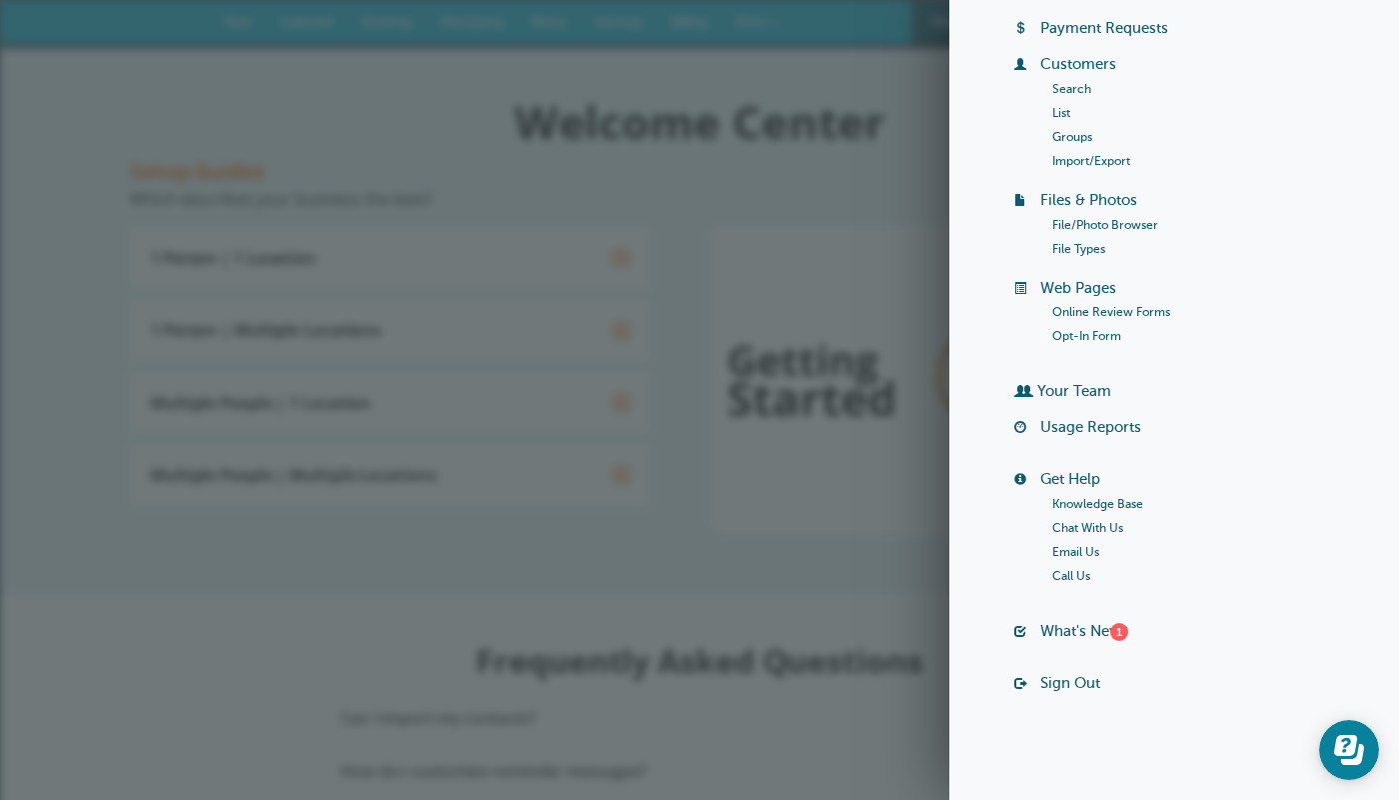
click at [1093, 677] on link "Sign Out" at bounding box center [1071, 683] width 60 height 16
